Goal: Information Seeking & Learning: Learn about a topic

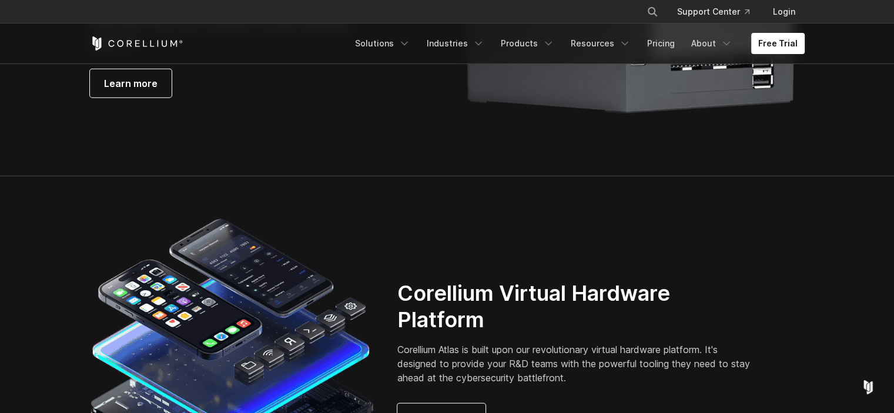
scroll to position [2904, 0]
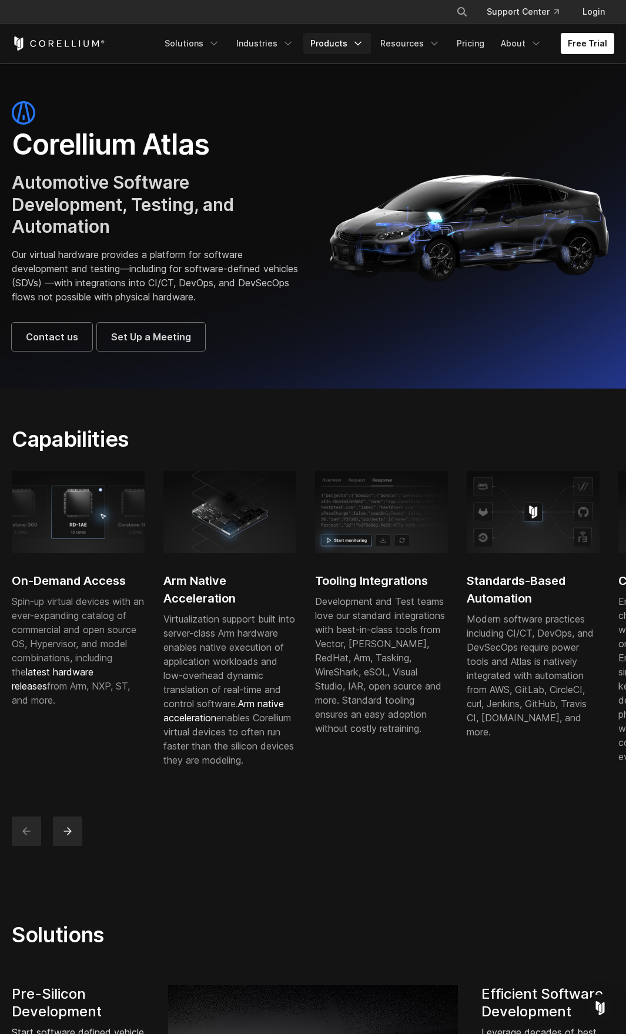
click at [360, 41] on icon "Navigation Menu" at bounding box center [358, 44] width 12 height 12
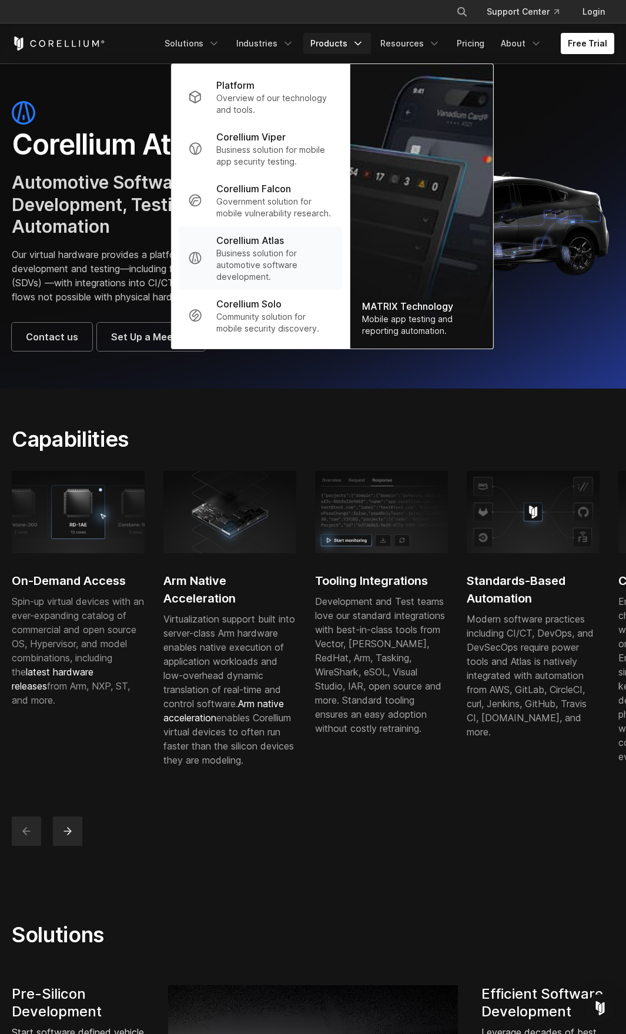
click at [283, 248] on p "Business solution for automotive software development." at bounding box center [274, 265] width 117 height 35
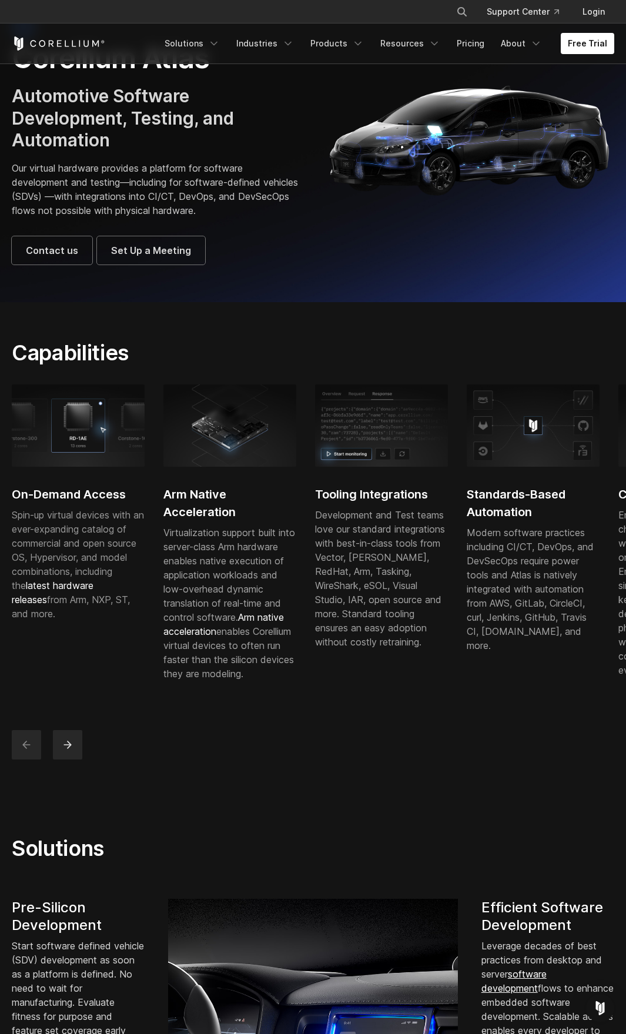
scroll to position [118, 0]
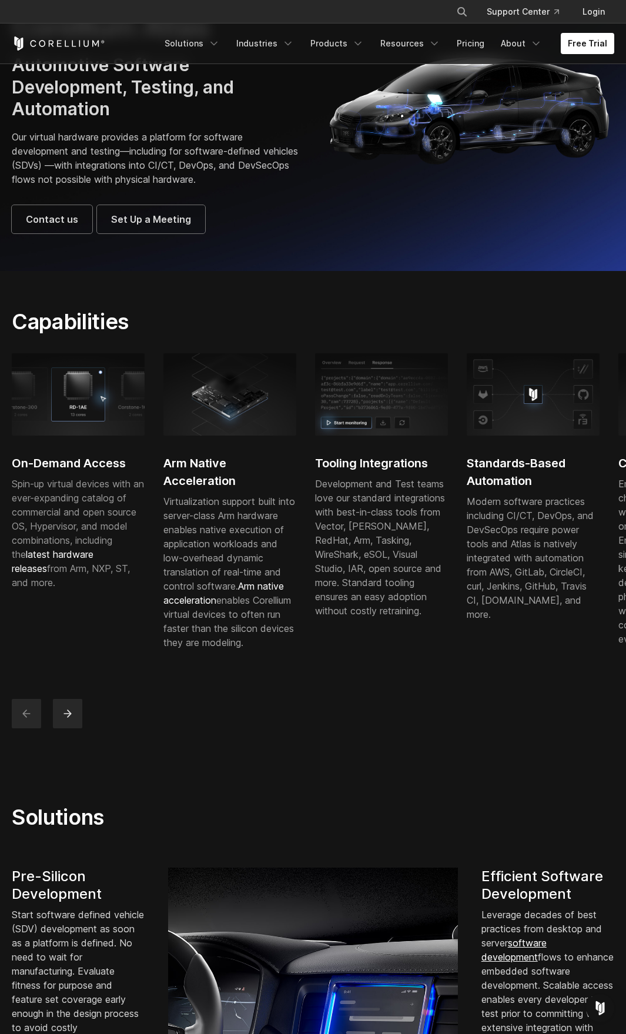
click at [372, 425] on img at bounding box center [381, 394] width 133 height 83
click at [360, 416] on img at bounding box center [381, 394] width 133 height 83
click at [360, 414] on img at bounding box center [381, 394] width 133 height 83
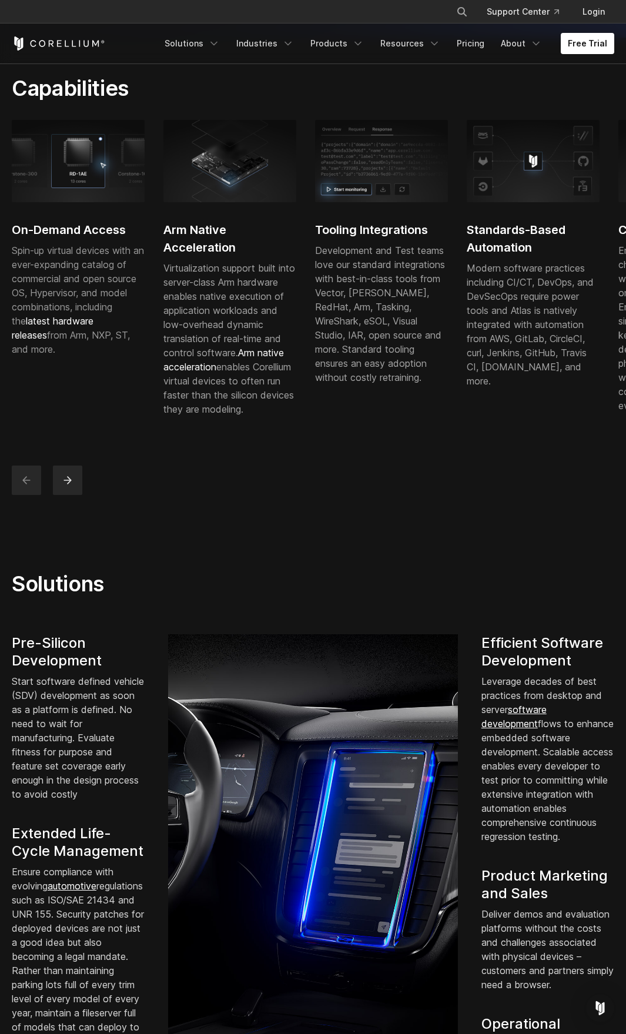
scroll to position [412, 0]
